Goal: Navigation & Orientation: Find specific page/section

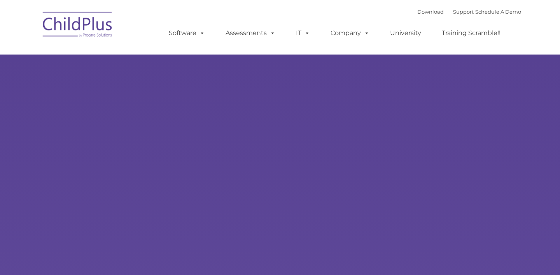
select select "MEDIUM"
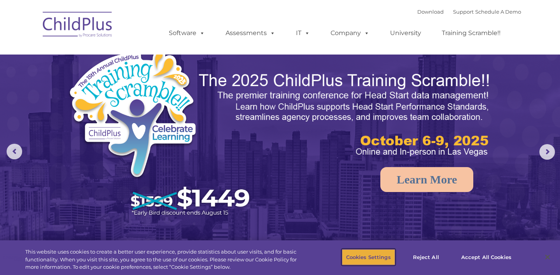
click at [367, 257] on button "Cookies Settings" at bounding box center [368, 257] width 53 height 16
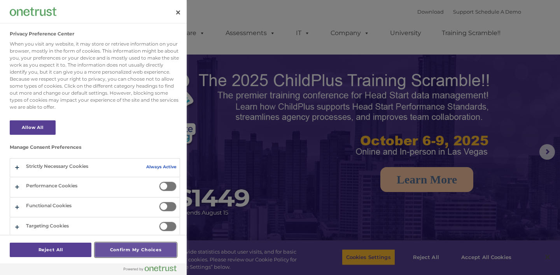
click at [130, 246] on button "Confirm My Choices" at bounding box center [136, 249] width 82 height 14
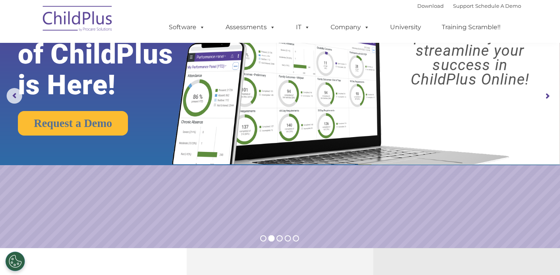
scroll to position [54, 0]
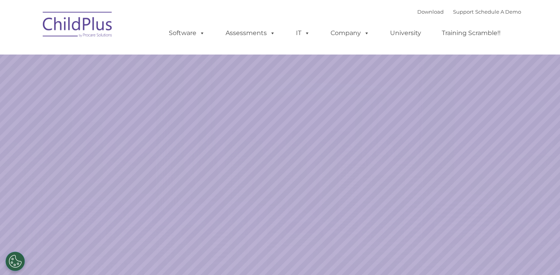
select select "MEDIUM"
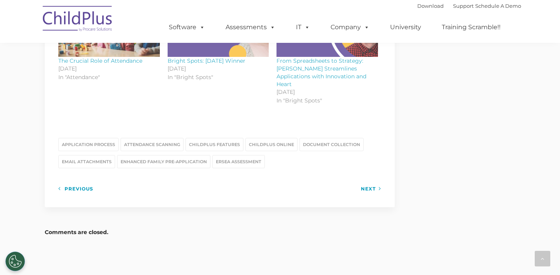
scroll to position [1000, 0]
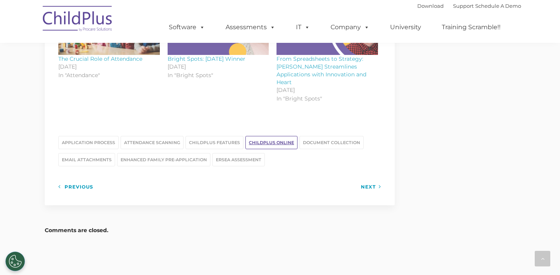
click at [280, 136] on link "ChildPlus Online" at bounding box center [271, 142] width 52 height 13
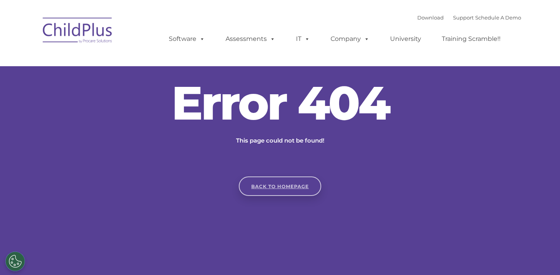
click at [289, 187] on link "Back to homepage" at bounding box center [280, 185] width 82 height 19
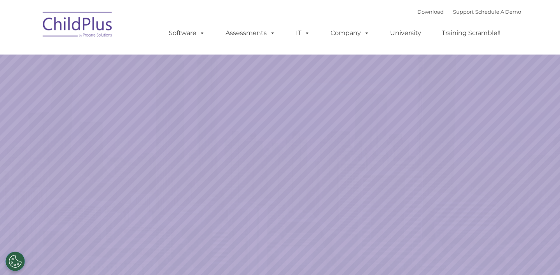
select select "MEDIUM"
